Goal: Task Accomplishment & Management: Use online tool/utility

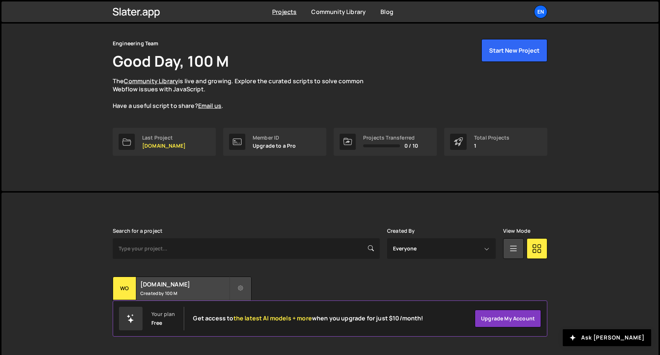
scroll to position [24, 0]
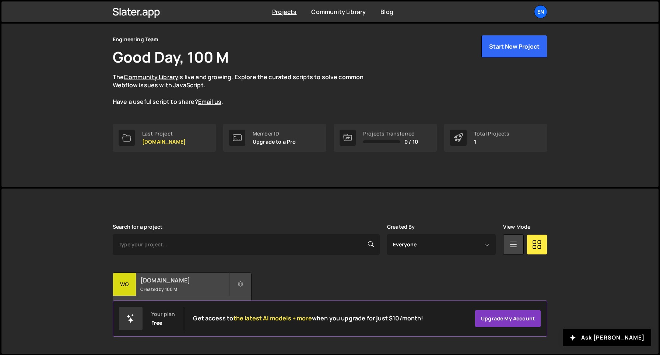
click at [153, 289] on small "Created by 100 M" at bounding box center [184, 289] width 89 height 6
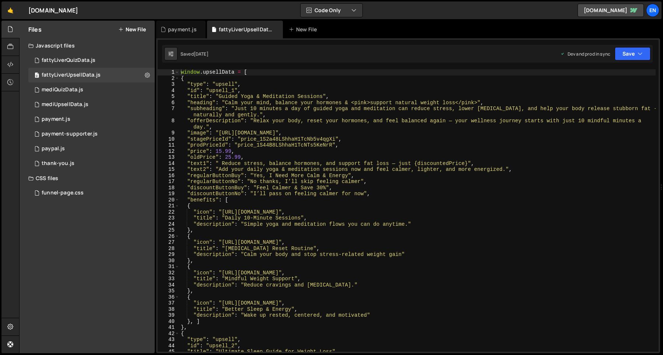
click at [220, 99] on div "window . upsellData = [ { "type" : "upsell" , "id" : "upsell_1" , "title" : "Gu…" at bounding box center [417, 216] width 476 height 295
type textarea "}]"
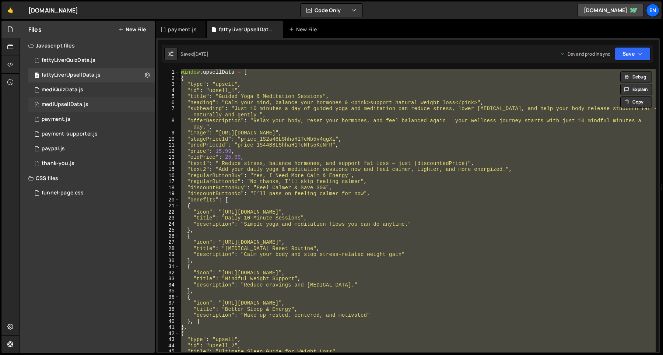
click at [81, 104] on div "mediUpsellData.js" at bounding box center [65, 104] width 47 height 7
click at [85, 104] on div "mediUpsellData.js" at bounding box center [65, 104] width 47 height 7
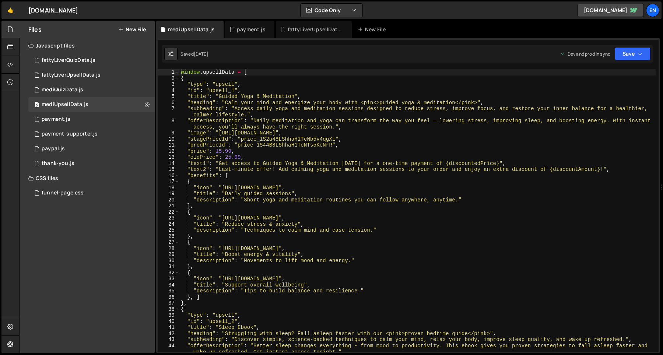
click at [248, 127] on div "window . upsellData = [ { "type" : "upsell" , "id" : "upsell_1" , "title" : "Gu…" at bounding box center [417, 216] width 476 height 295
click at [260, 109] on div "window . upsellData = [ { "type" : "upsell" , "id" : "upsell_1" , "title" : "Gu…" at bounding box center [417, 216] width 476 height 295
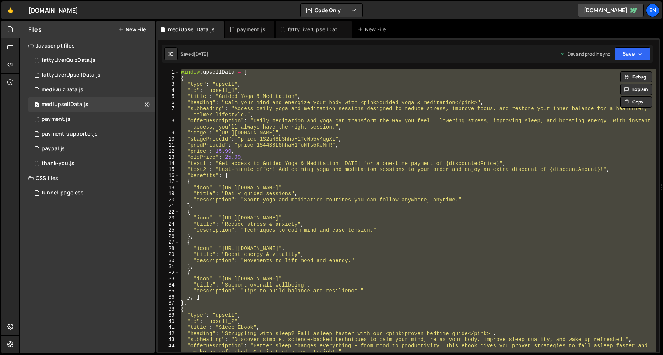
click at [228, 115] on div "window . upsellData = [ { "type" : "upsell" , "id" : "upsell_1" , "title" : "Gu…" at bounding box center [417, 216] width 476 height 295
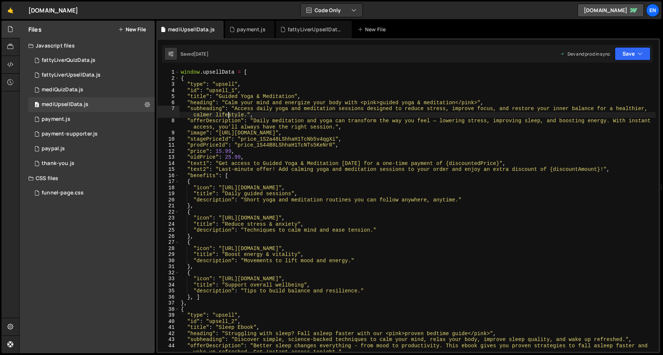
click at [245, 122] on div "window . upsellData = [ { "type" : "upsell" , "id" : "upsell_1" , "title" : "Gu…" at bounding box center [417, 216] width 476 height 295
type textarea "}]"
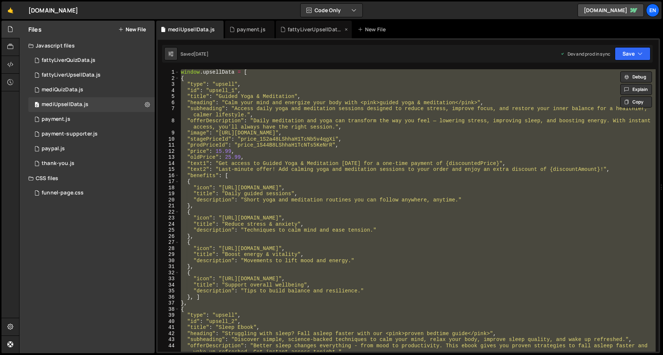
click at [296, 33] on div "fattyLiverUpsellData.js" at bounding box center [314, 30] width 76 height 18
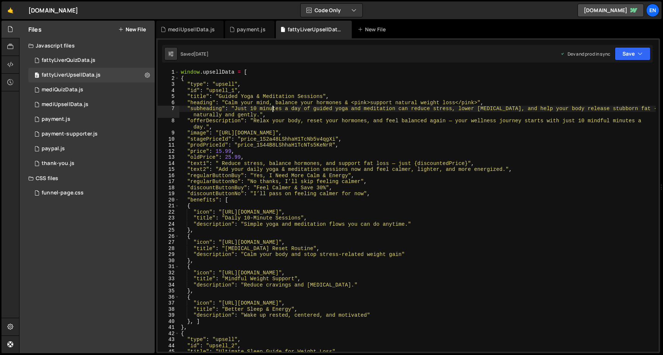
click at [272, 108] on div "window . upsellData = [ { "type" : "upsell" , "id" : "upsell_1" , "title" : "Gu…" at bounding box center [417, 216] width 476 height 295
type textarea "}]"
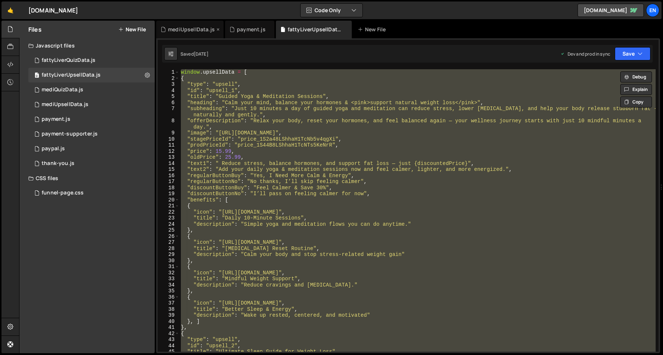
click at [186, 31] on div "mediUpsellData.js" at bounding box center [191, 29] width 47 height 7
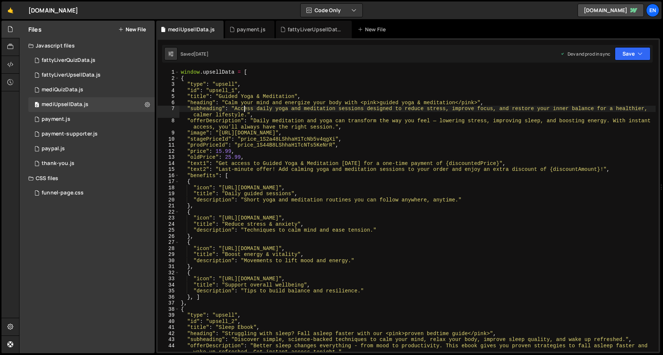
click at [245, 108] on div "window . upsellData = [ { "type" : "upsell" , "id" : "upsell_1" , "title" : "Gu…" at bounding box center [417, 216] width 476 height 295
type textarea "}]"
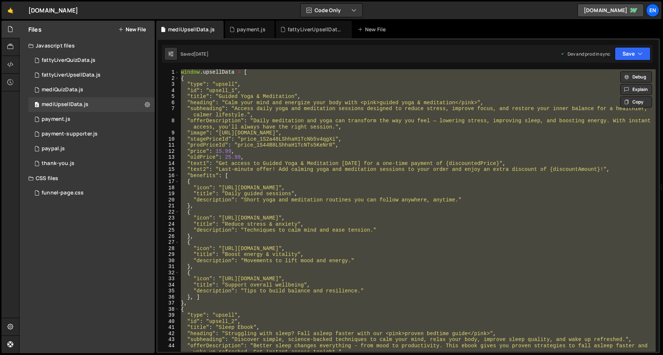
paste textarea
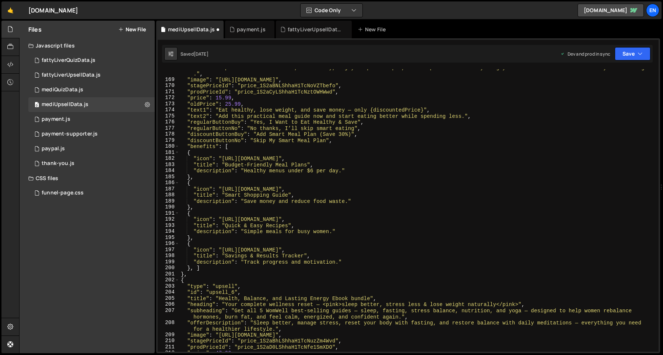
scroll to position [1005, 0]
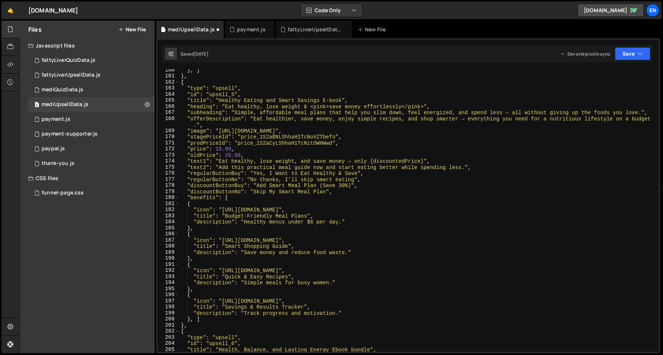
click at [491, 187] on div "} , ] } , { "type" : "upsell" , "id" : "upsell_5" , "title" : "Healthy Eating a…" at bounding box center [417, 214] width 476 height 295
type textarea ""discountButtonBuy": "Add Smart Meal Plan (Save 30%)","
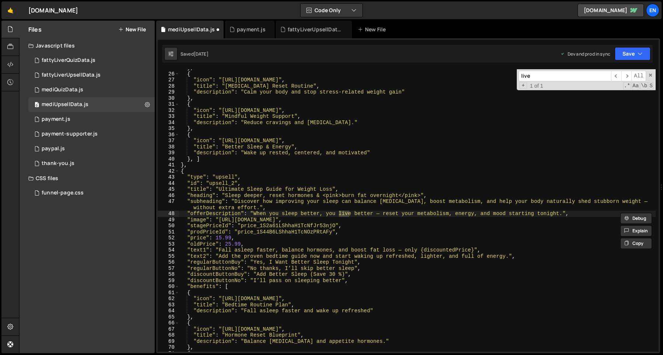
scroll to position [163, 0]
type input "liver"
click at [629, 53] on button "Save" at bounding box center [633, 53] width 36 height 13
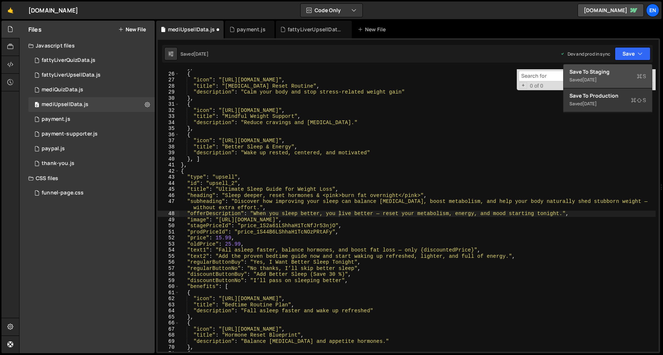
click at [620, 74] on div "Save to Staging S" at bounding box center [608, 71] width 77 height 7
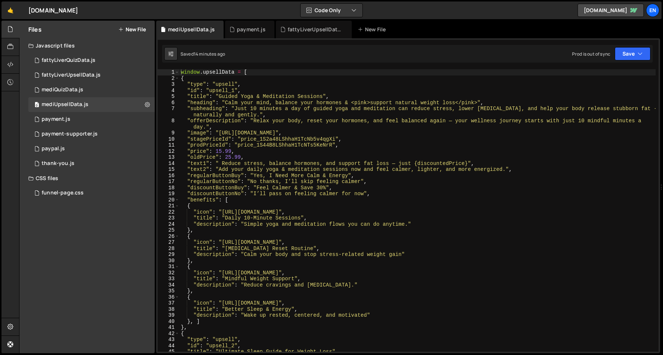
click at [247, 112] on div "window . upsellData = [ { "type" : "upsell" , "id" : "upsell_1" , "title" : "Gu…" at bounding box center [417, 216] width 476 height 295
type textarea ""subheading": "Just 10 minutes a day of guided yoga and meditation can reduce s…"
